Goal: Check status: Check status

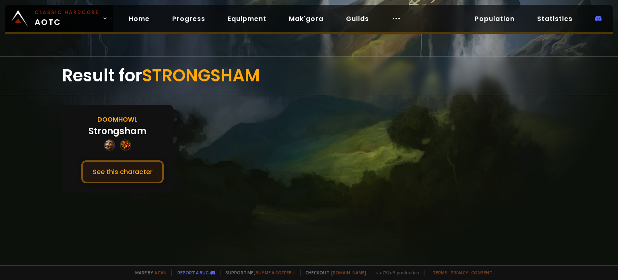
click at [126, 163] on button "See this character" at bounding box center [122, 171] width 83 height 23
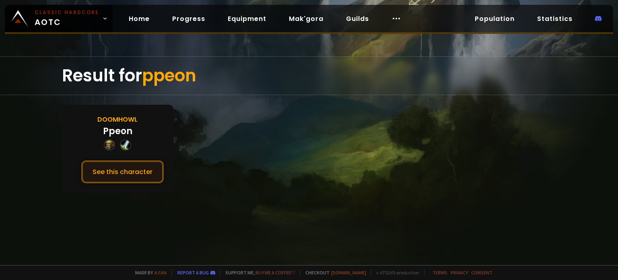
click at [128, 167] on button "See this character" at bounding box center [122, 171] width 83 height 23
